Goal: Task Accomplishment & Management: Complete application form

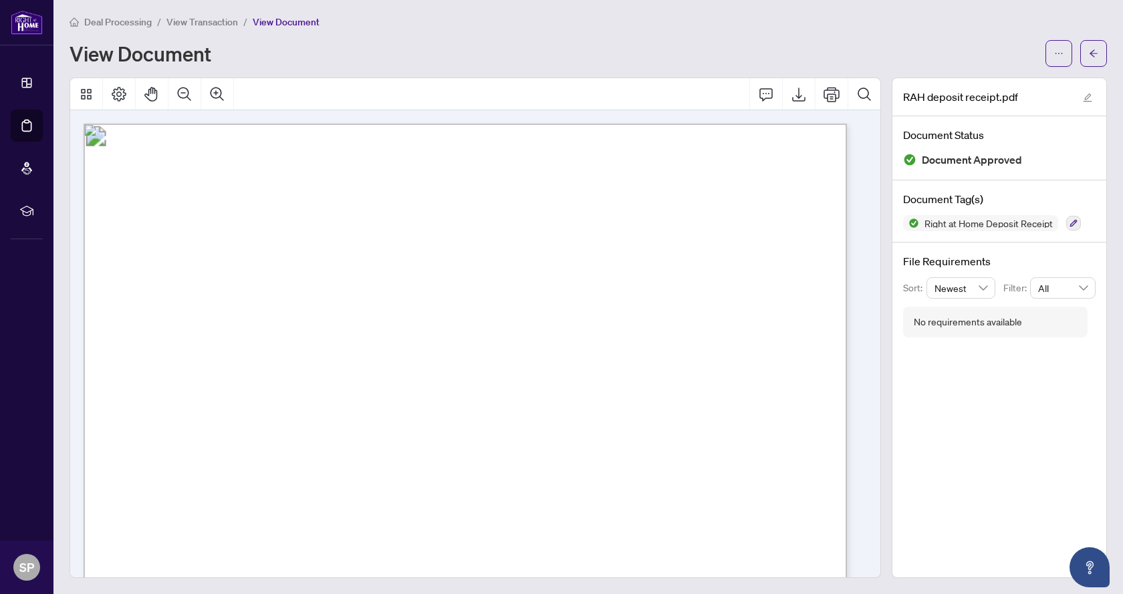
click at [225, 25] on span "View Transaction" at bounding box center [202, 22] width 72 height 12
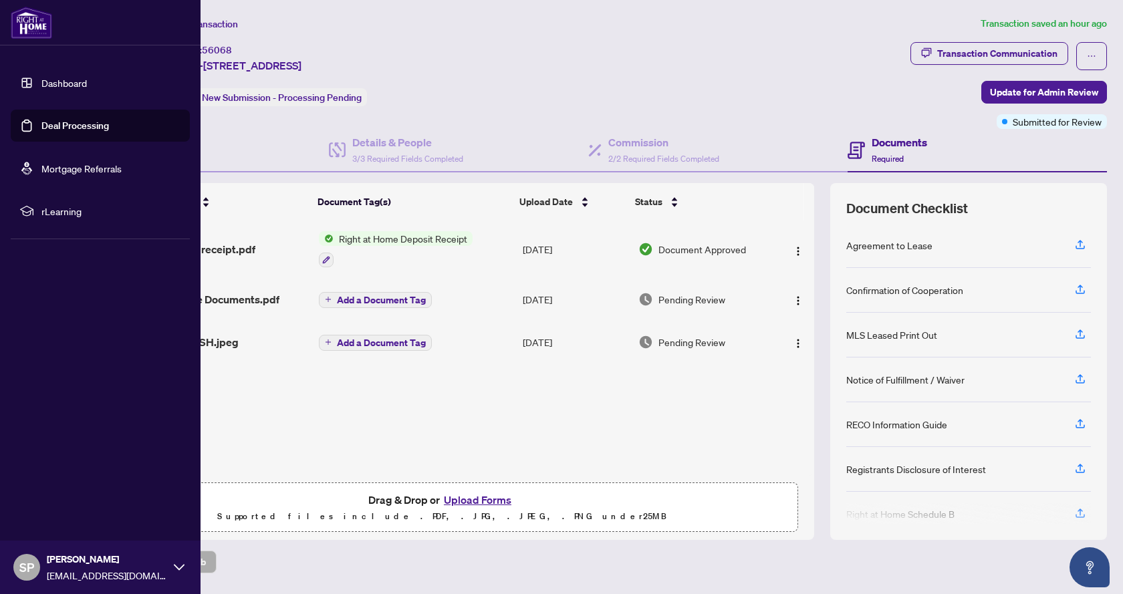
click at [41, 77] on link "Dashboard" at bounding box center [63, 83] width 45 height 12
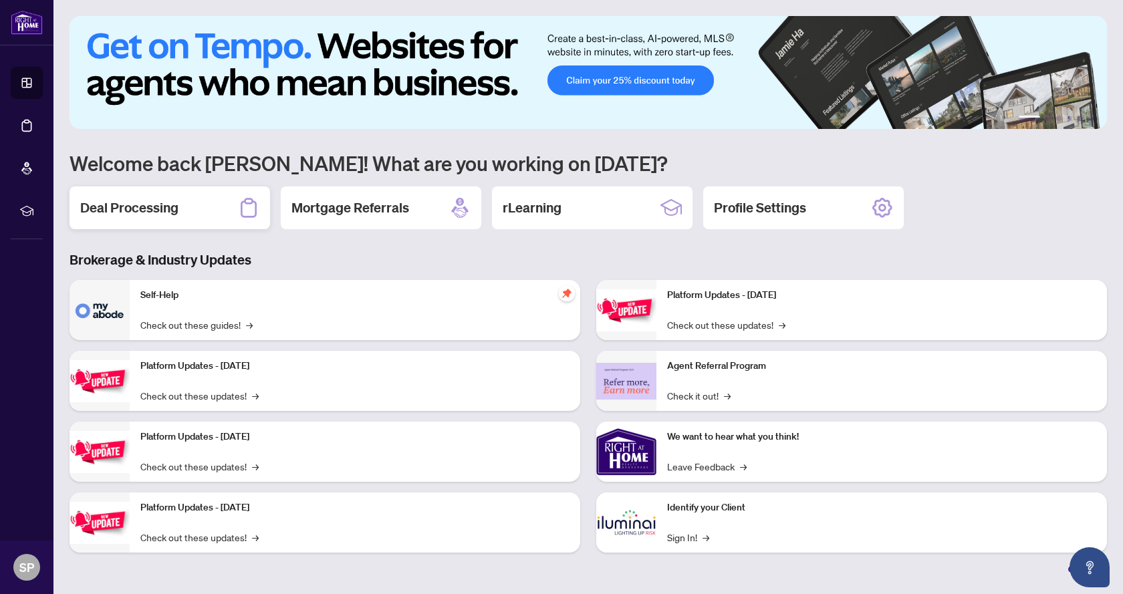
click at [148, 207] on h2 "Deal Processing" at bounding box center [129, 208] width 98 height 19
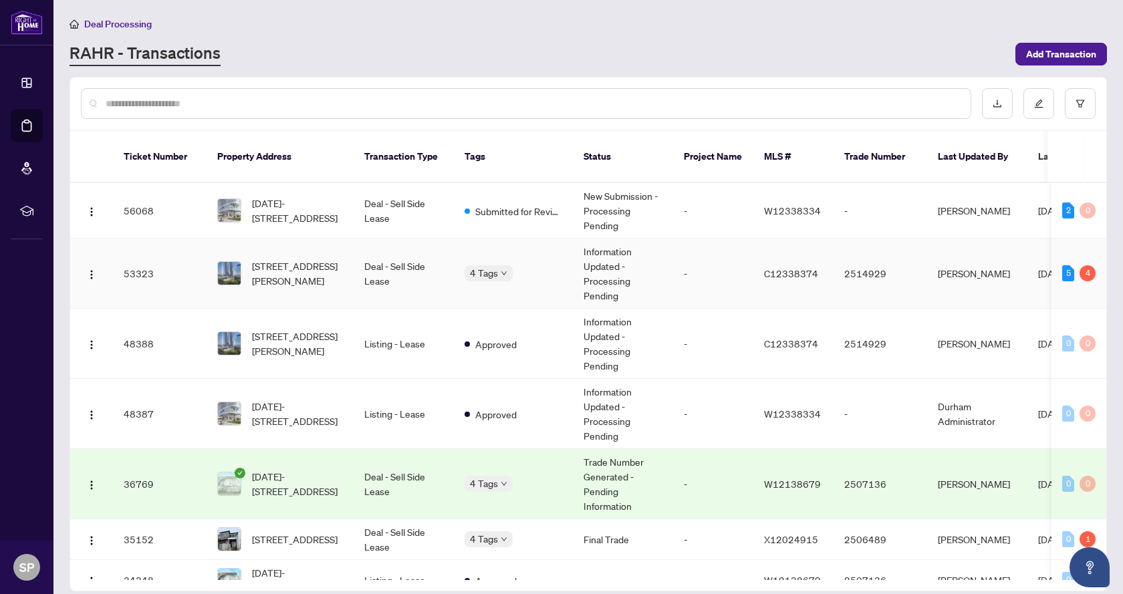
click at [709, 250] on td "-" at bounding box center [713, 274] width 80 height 70
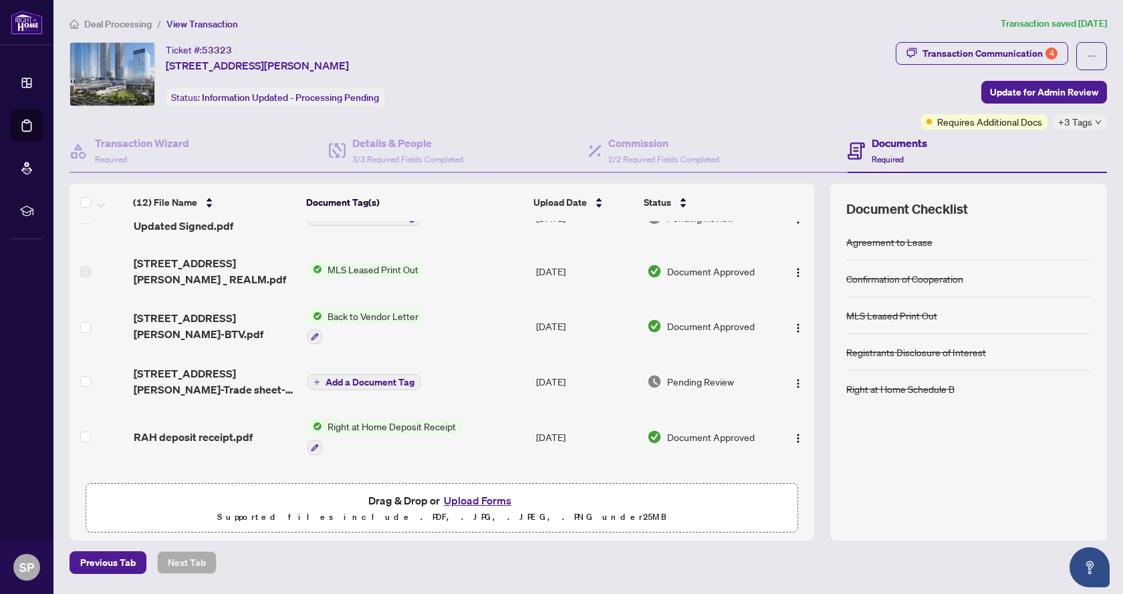
scroll to position [201, 0]
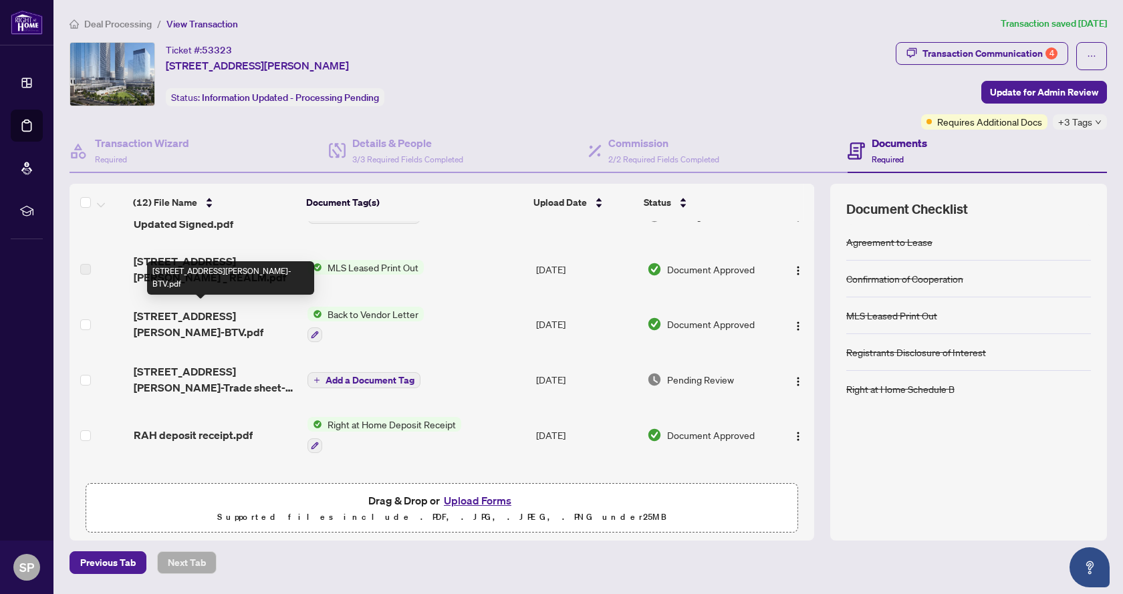
click at [250, 312] on span "55 Cooper St 2903-BTV.pdf" at bounding box center [216, 324] width 164 height 32
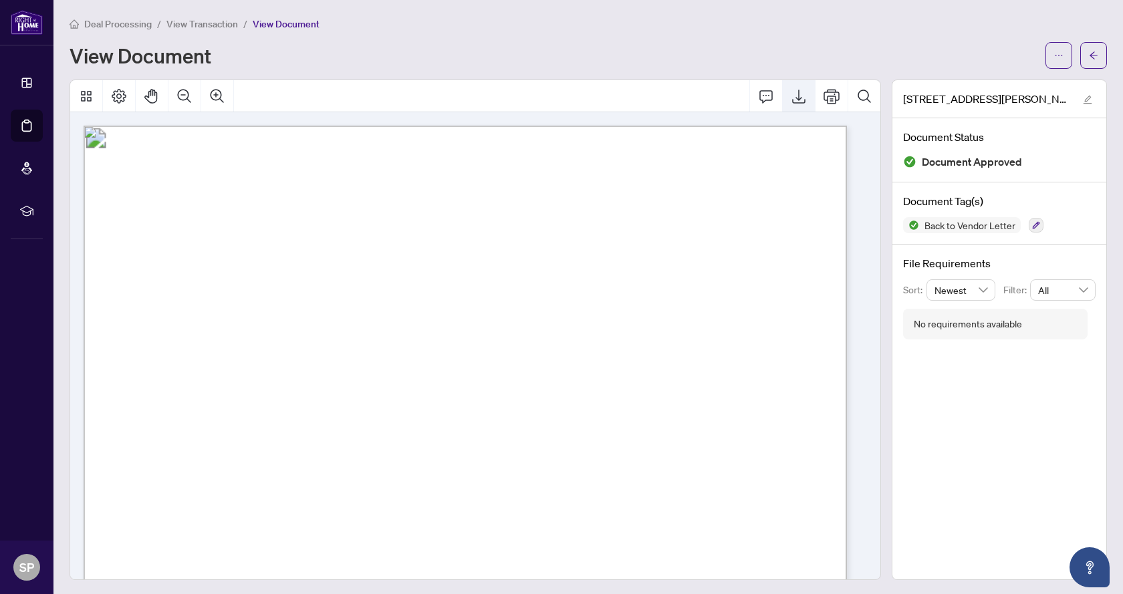
click at [795, 103] on icon "Export" at bounding box center [799, 96] width 16 height 16
click at [1080, 55] on button "button" at bounding box center [1093, 55] width 27 height 27
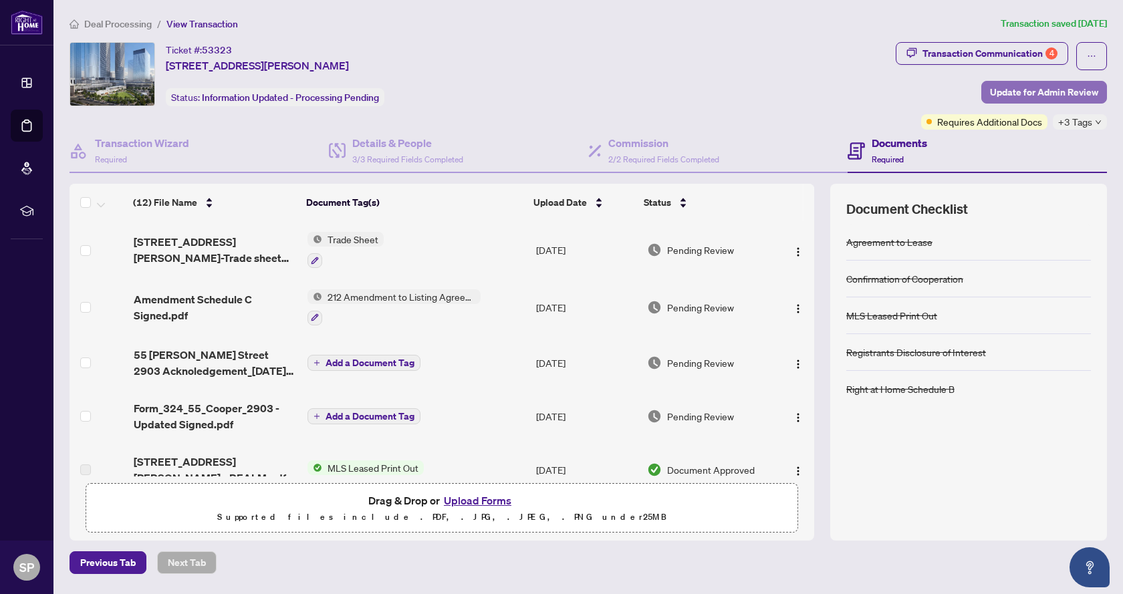
click at [1032, 89] on span "Update for Admin Review" at bounding box center [1044, 92] width 108 height 21
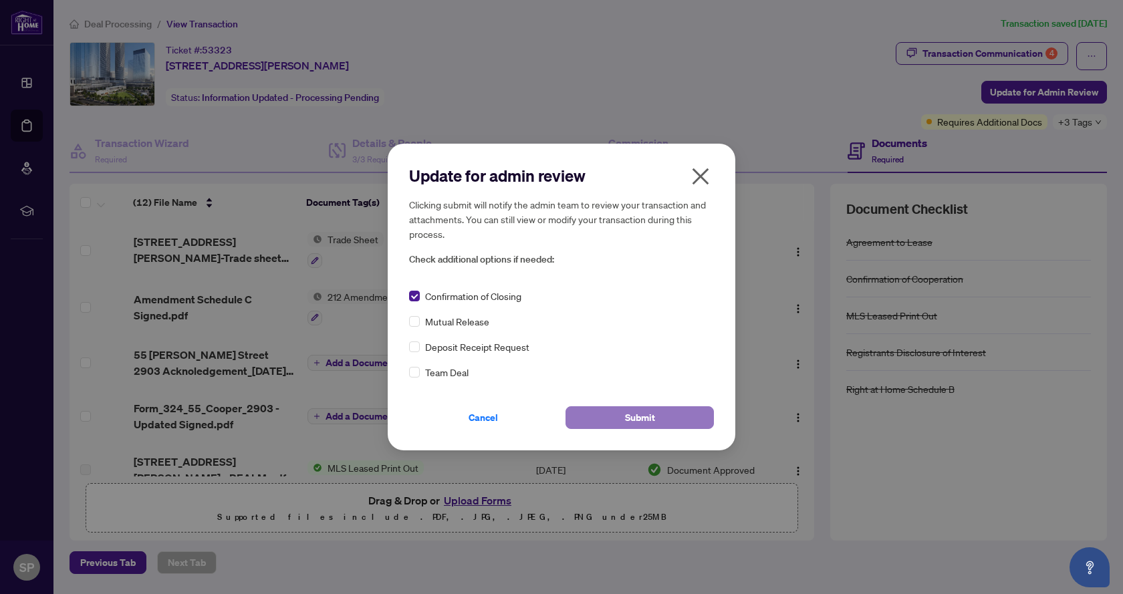
click at [630, 427] on span "Submit" at bounding box center [640, 417] width 30 height 21
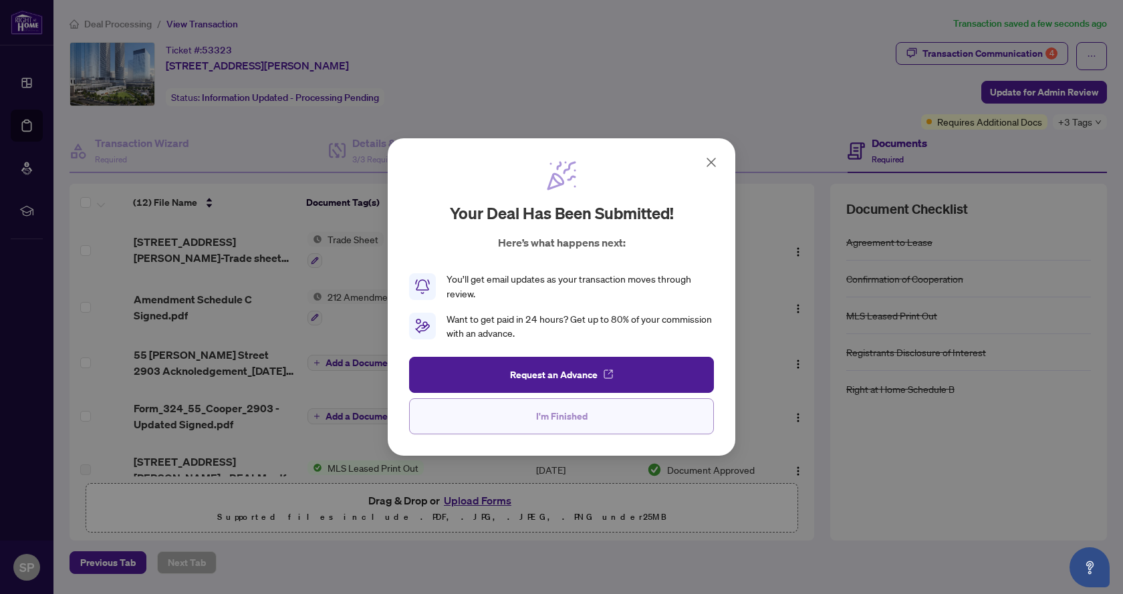
click at [586, 413] on span "I'm Finished" at bounding box center [561, 416] width 51 height 21
